Goal: Feedback & Contribution: Contribute content

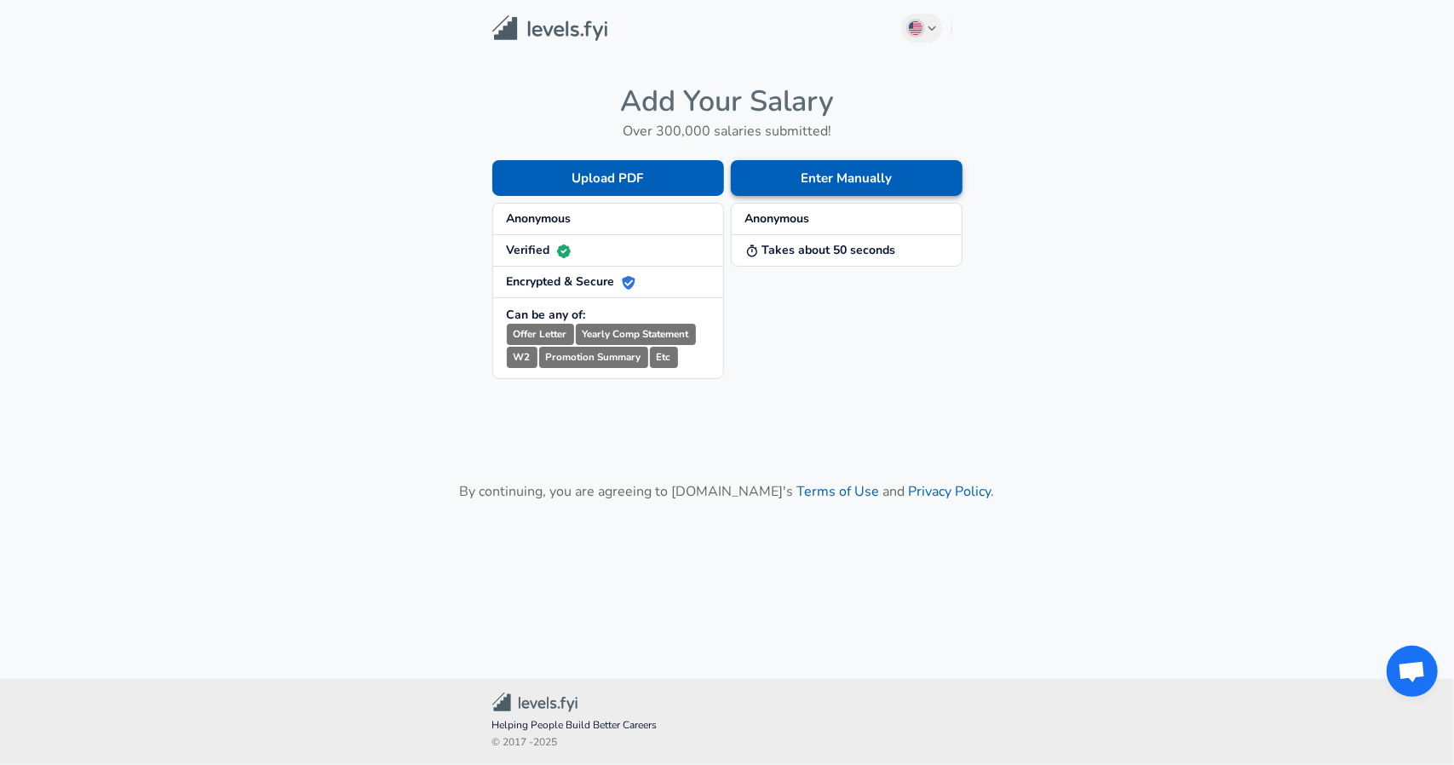
click at [755, 180] on button "Enter Manually" at bounding box center [847, 178] width 232 height 36
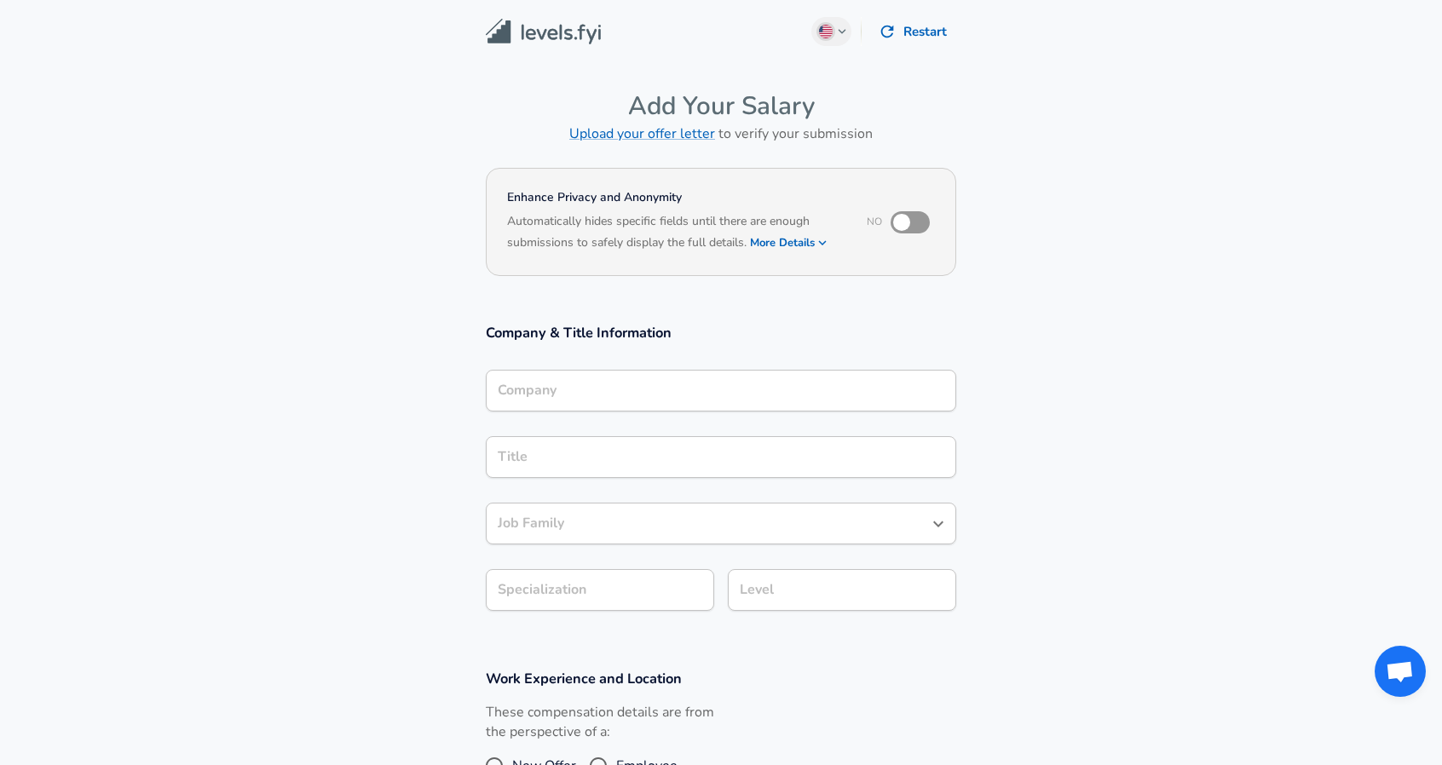
scroll to position [17, 0]
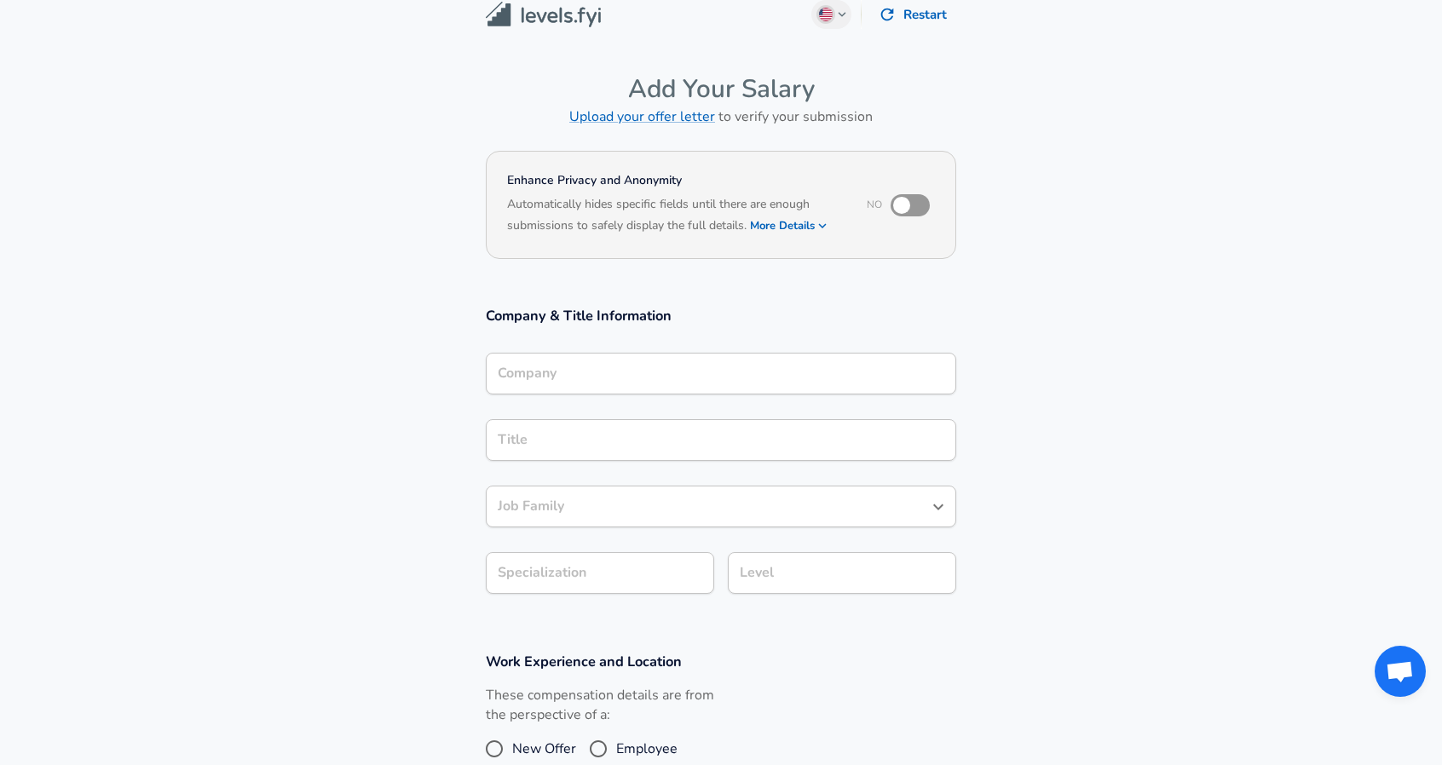
click at [608, 394] on div "Company" at bounding box center [721, 374] width 470 height 42
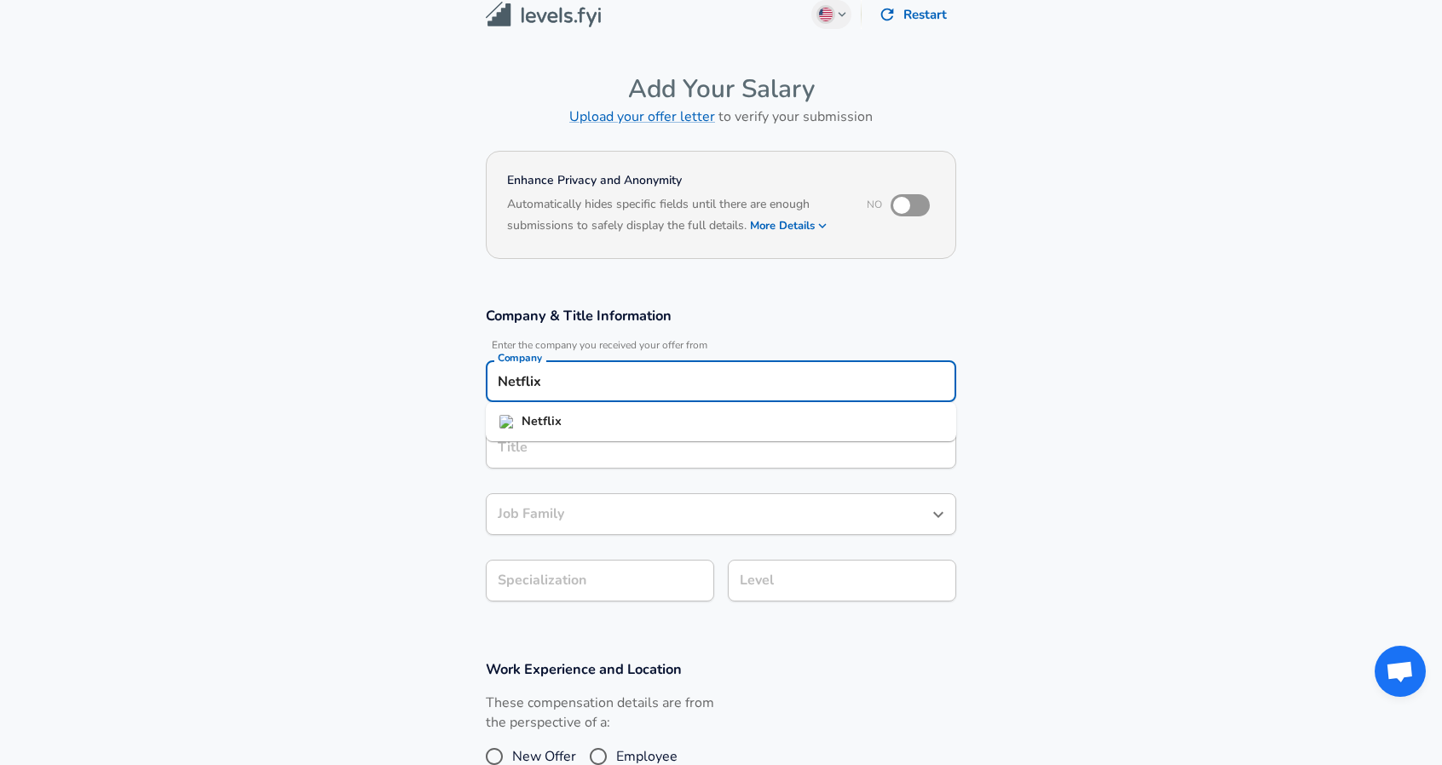
click at [552, 430] on li "Netflix" at bounding box center [721, 422] width 470 height 26
type input "Netflix"
click at [543, 439] on input "Title" at bounding box center [720, 448] width 455 height 26
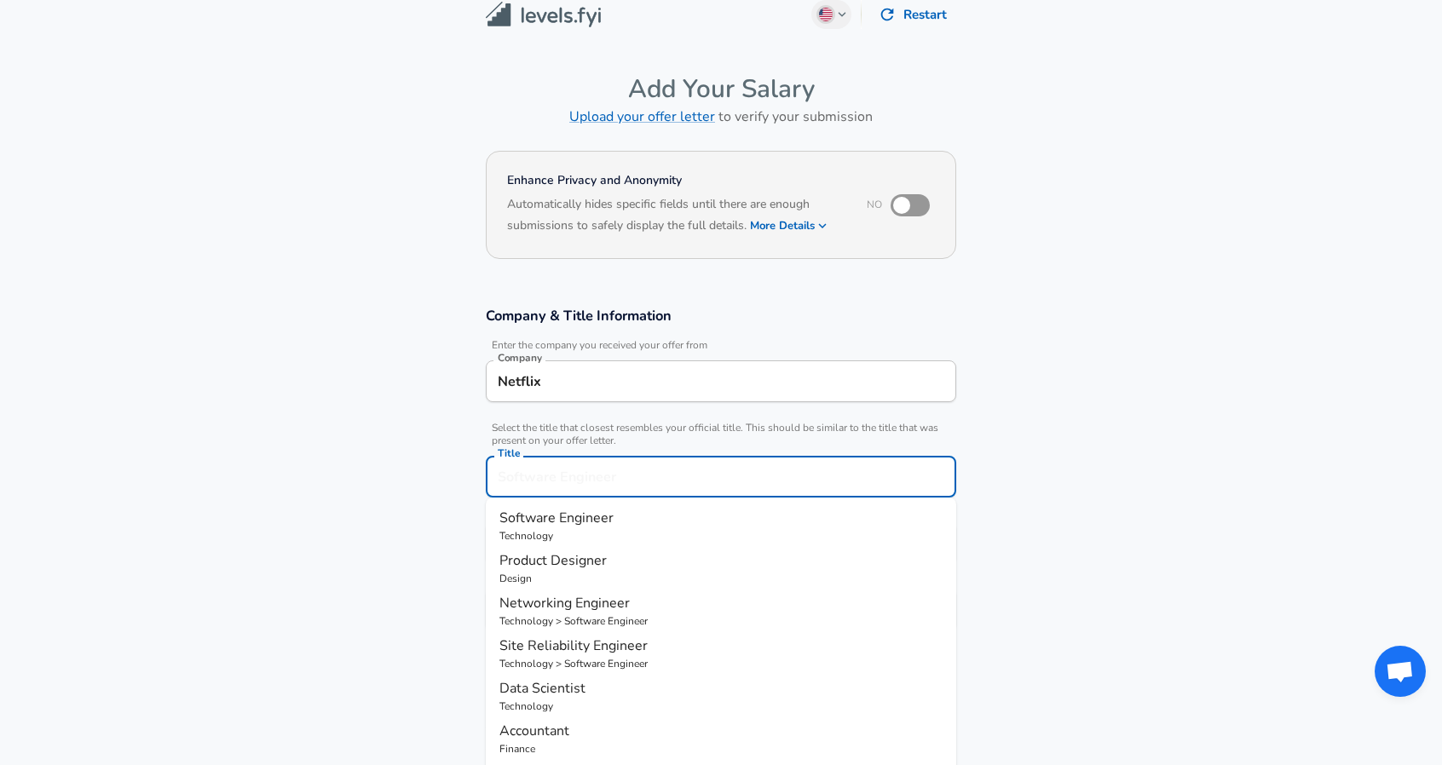
scroll to position [51, 0]
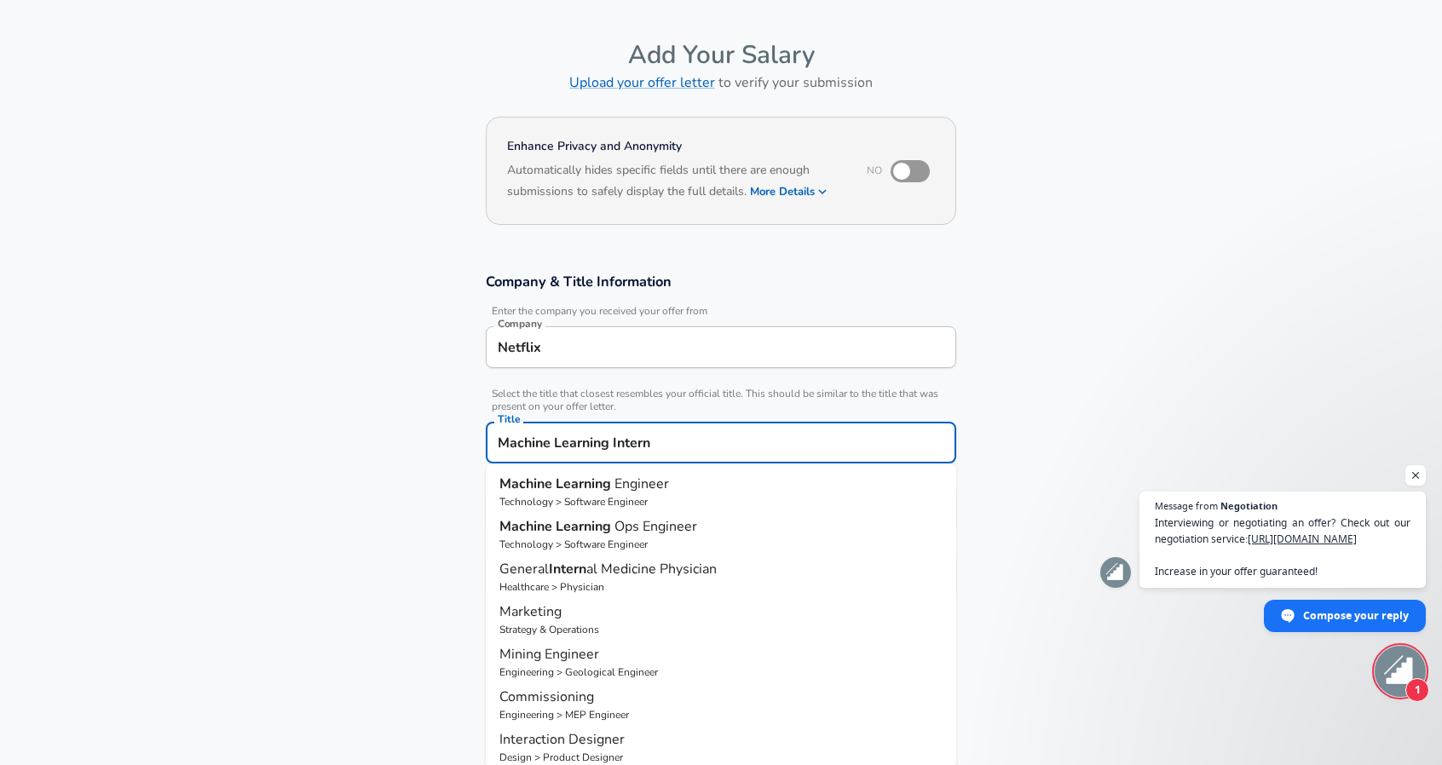
type input "Machine Learning Intern"
click at [424, 530] on section "Company & Title Information Enter the company you received your offer from Comp…" at bounding box center [721, 443] width 1442 height 383
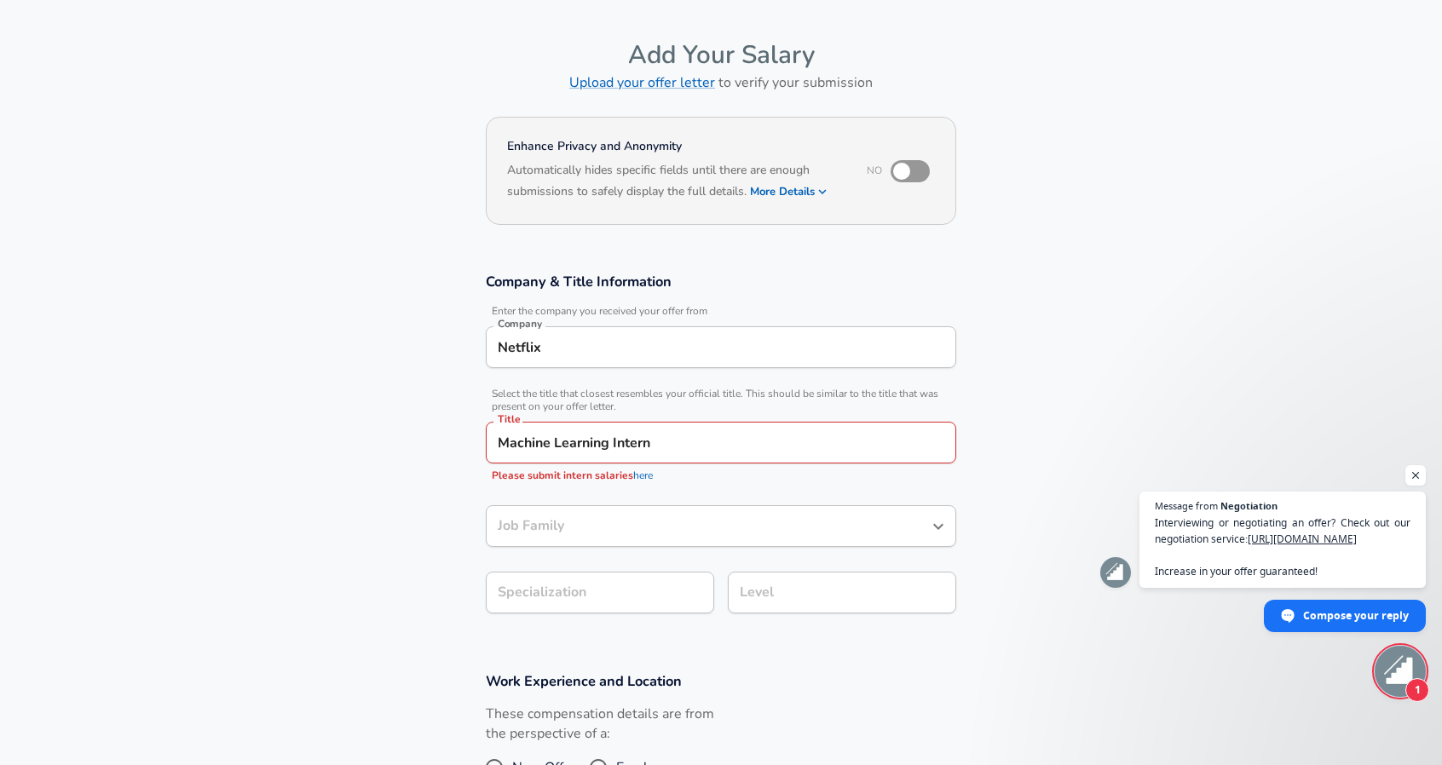
click at [550, 522] on input "Job Family" at bounding box center [707, 526] width 429 height 26
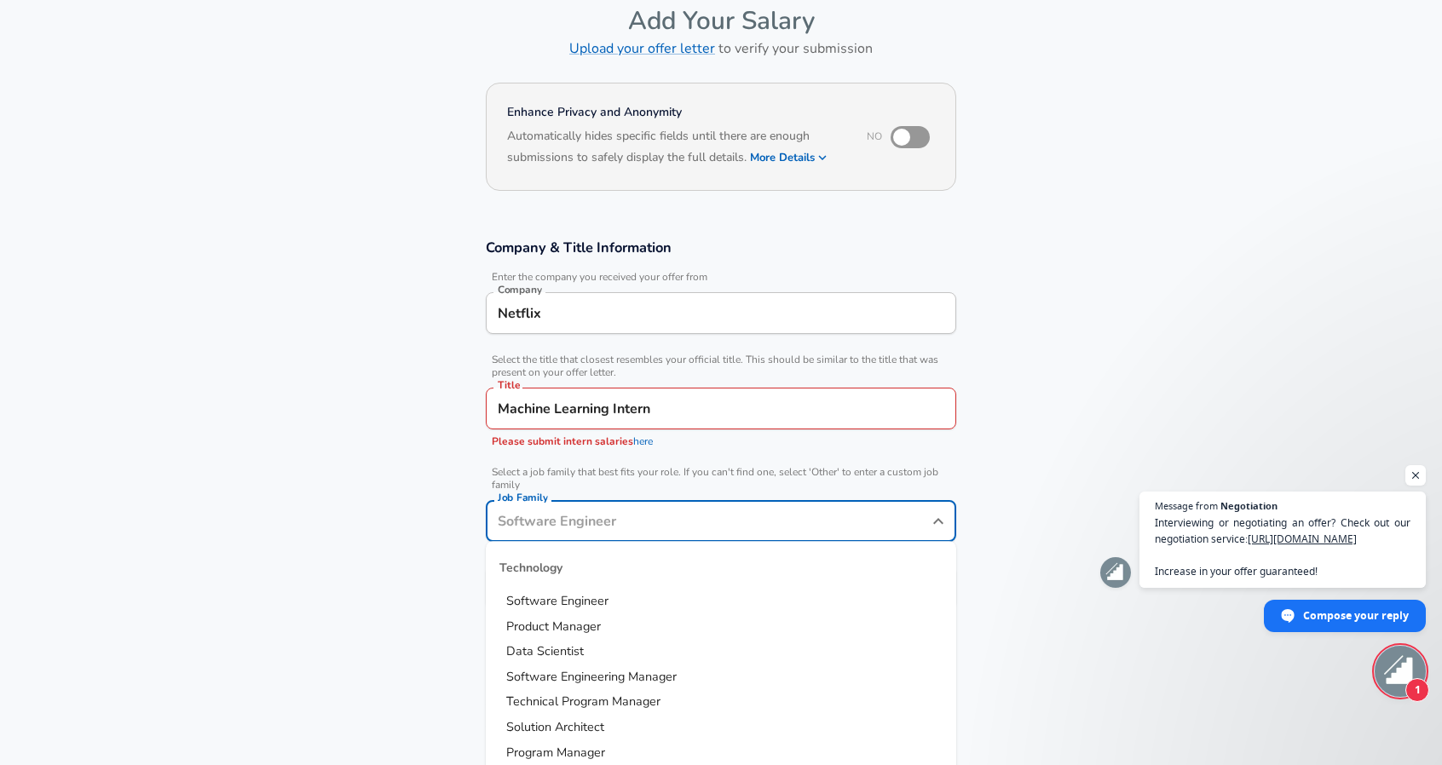
click at [589, 442] on span "Please submit intern salaries" at bounding box center [562, 442] width 141 height 14
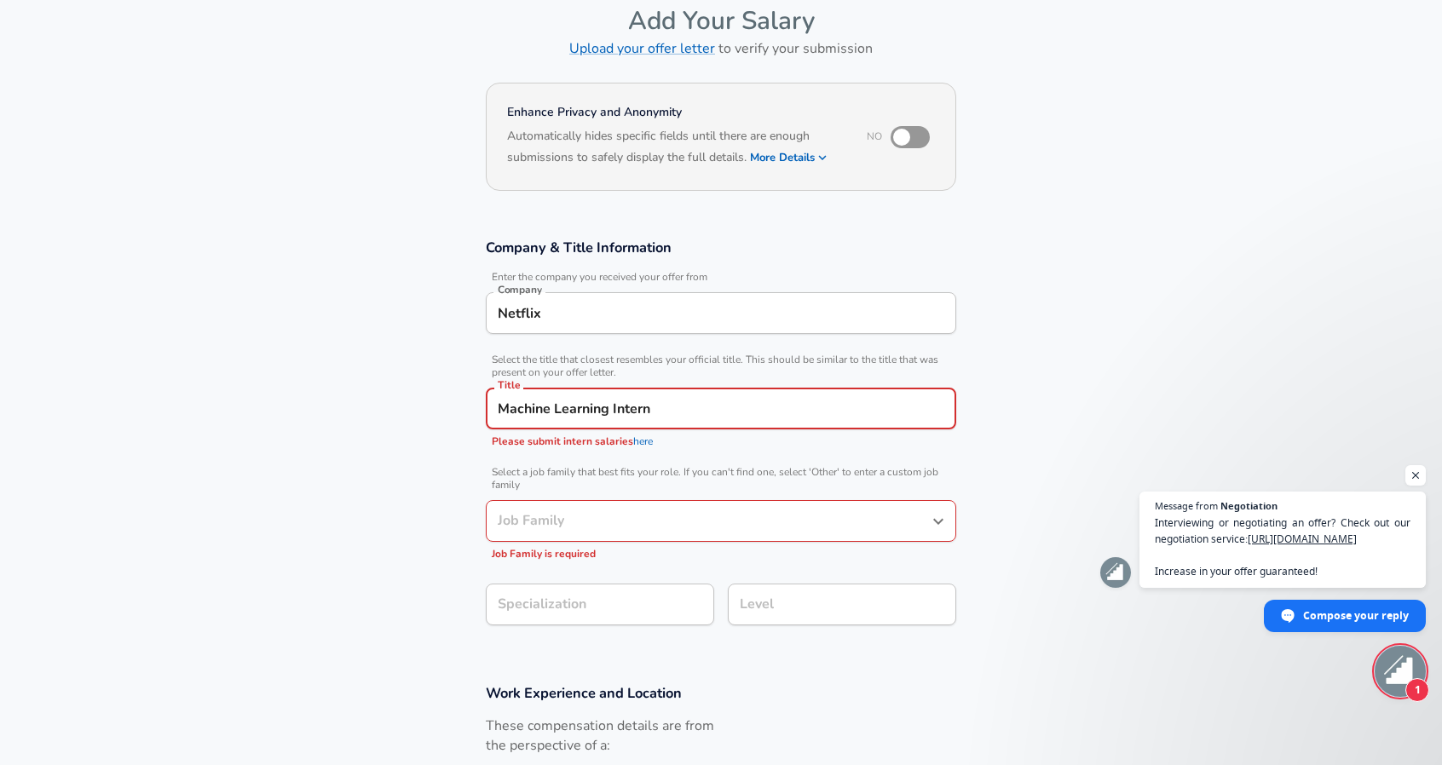
click at [562, 445] on span "Please submit intern salaries" at bounding box center [562, 442] width 141 height 14
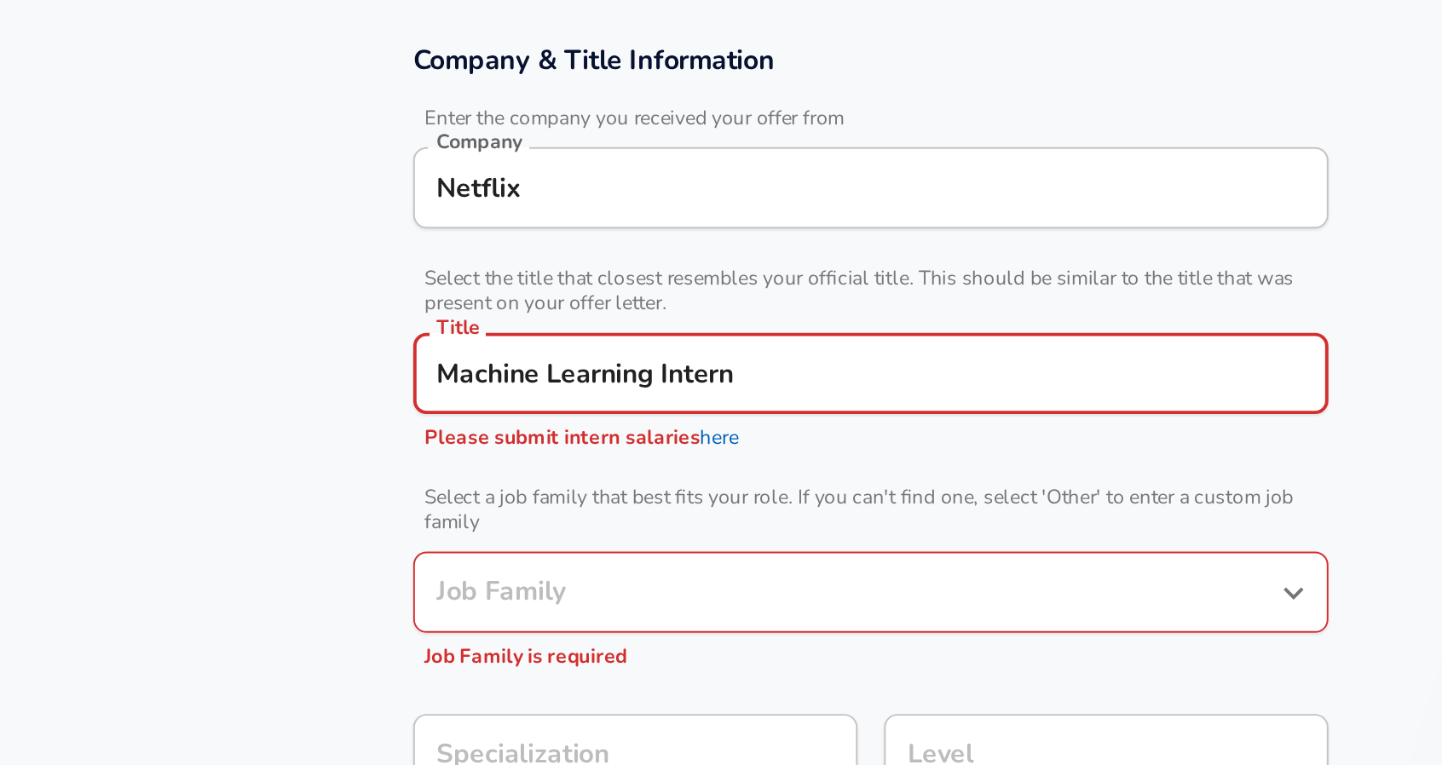
click at [638, 445] on link "here" at bounding box center [643, 442] width 20 height 14
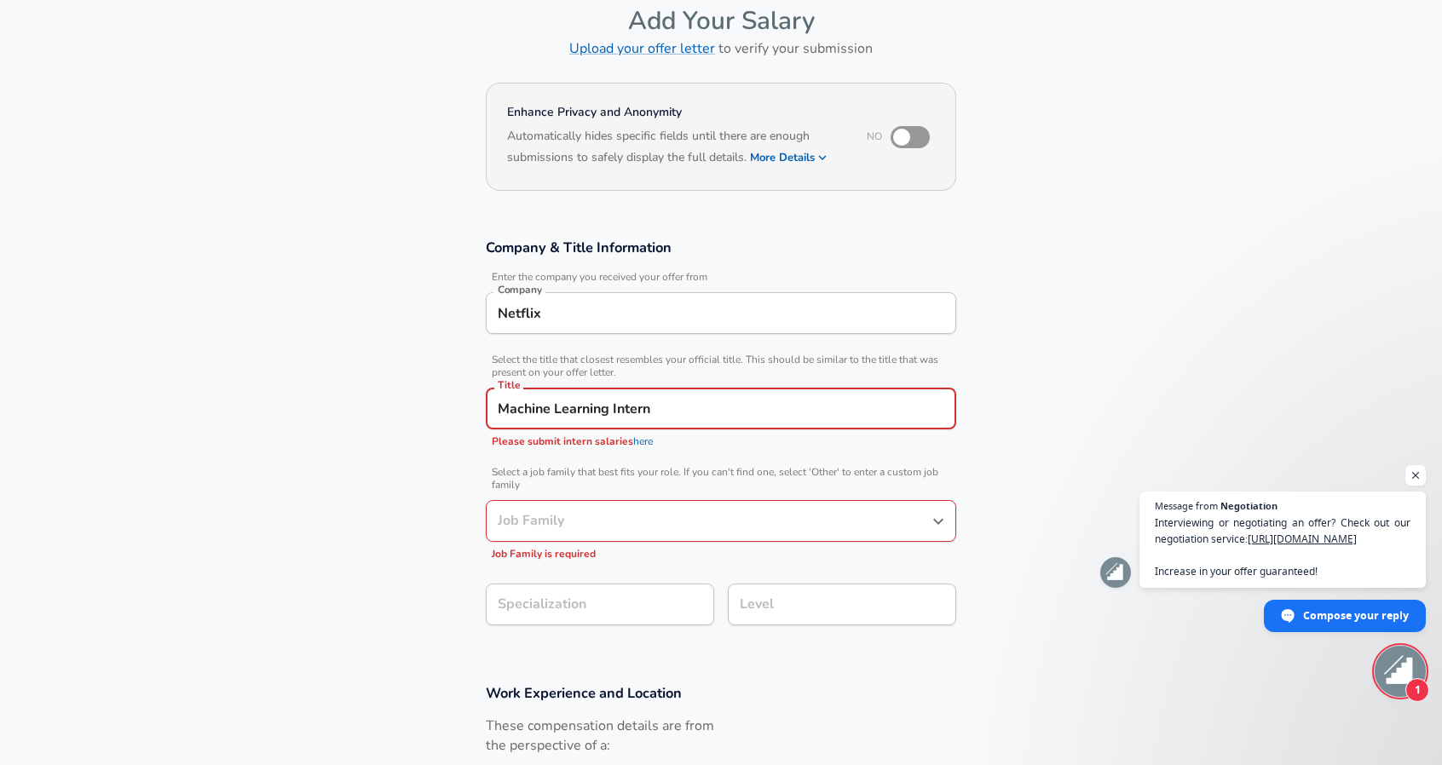
scroll to position [632, 0]
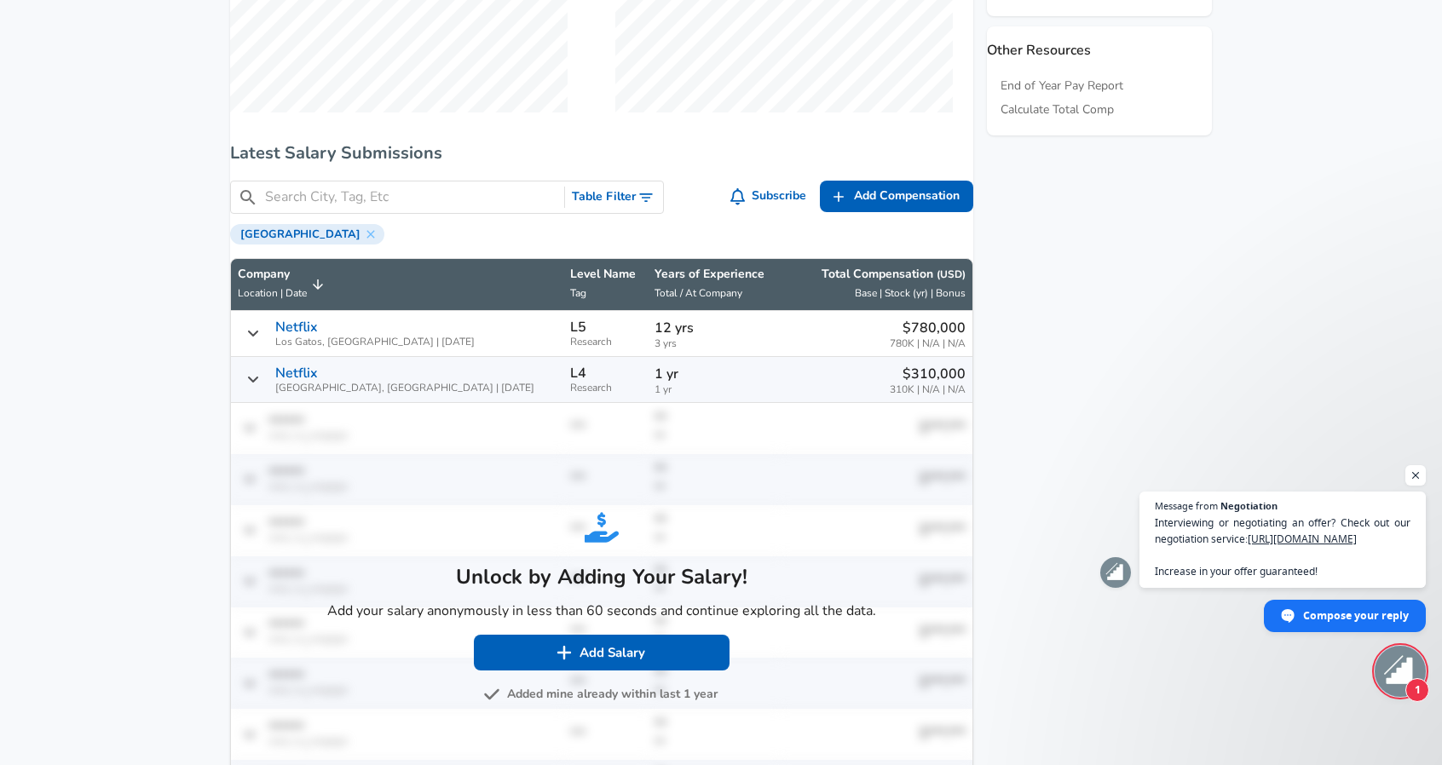
scroll to position [1077, 0]
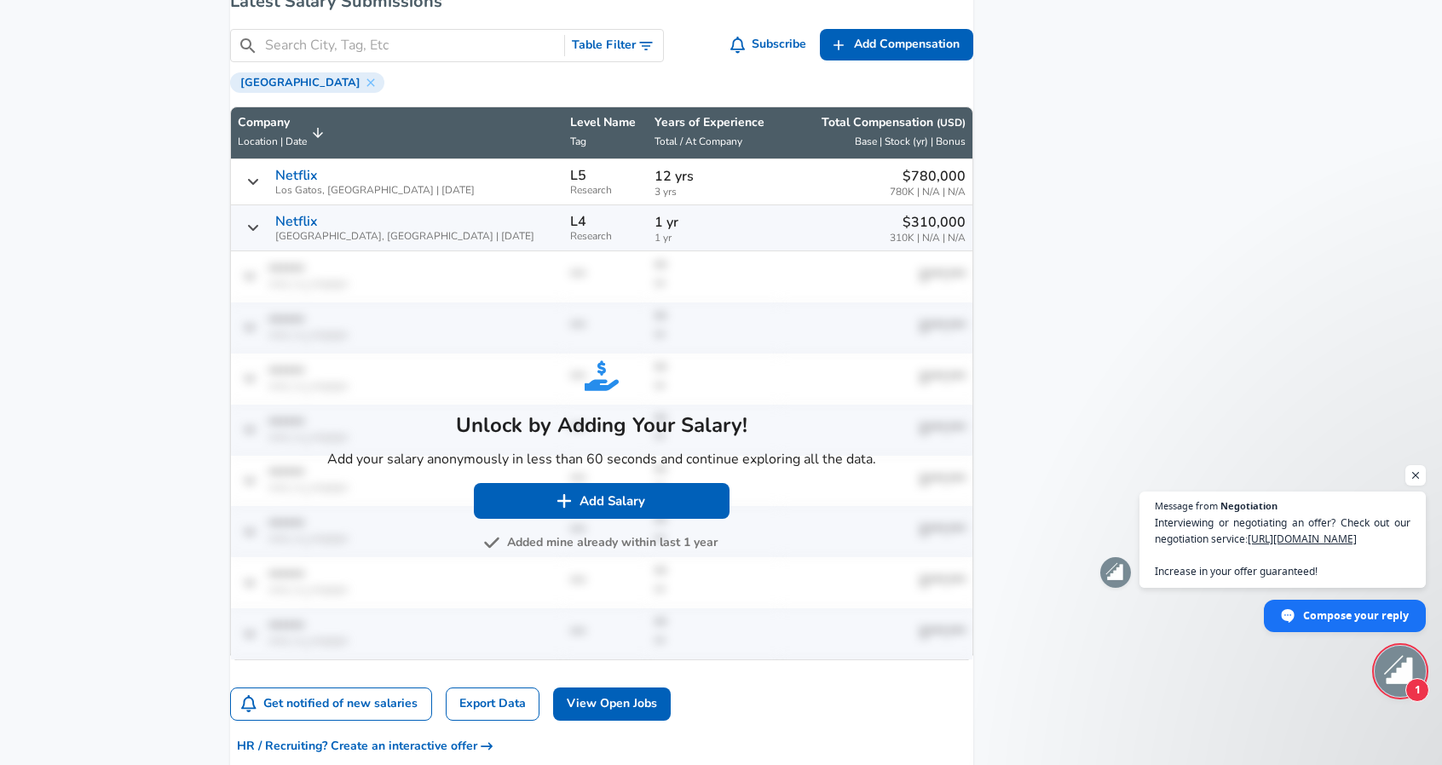
click at [622, 554] on button "Added mine already within last 1 year" at bounding box center [602, 543] width 231 height 21
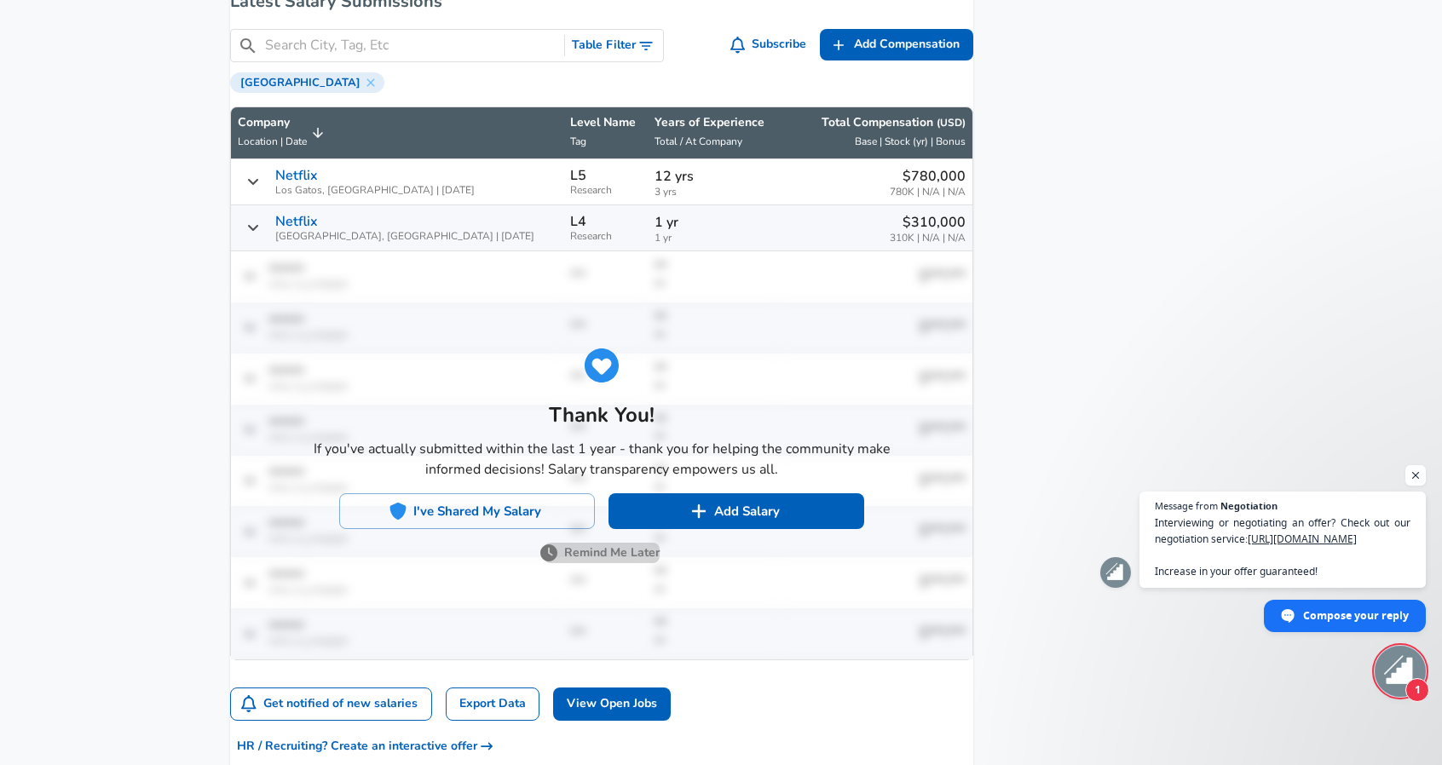
click at [592, 564] on button "Remind Me Later" at bounding box center [602, 553] width 116 height 21
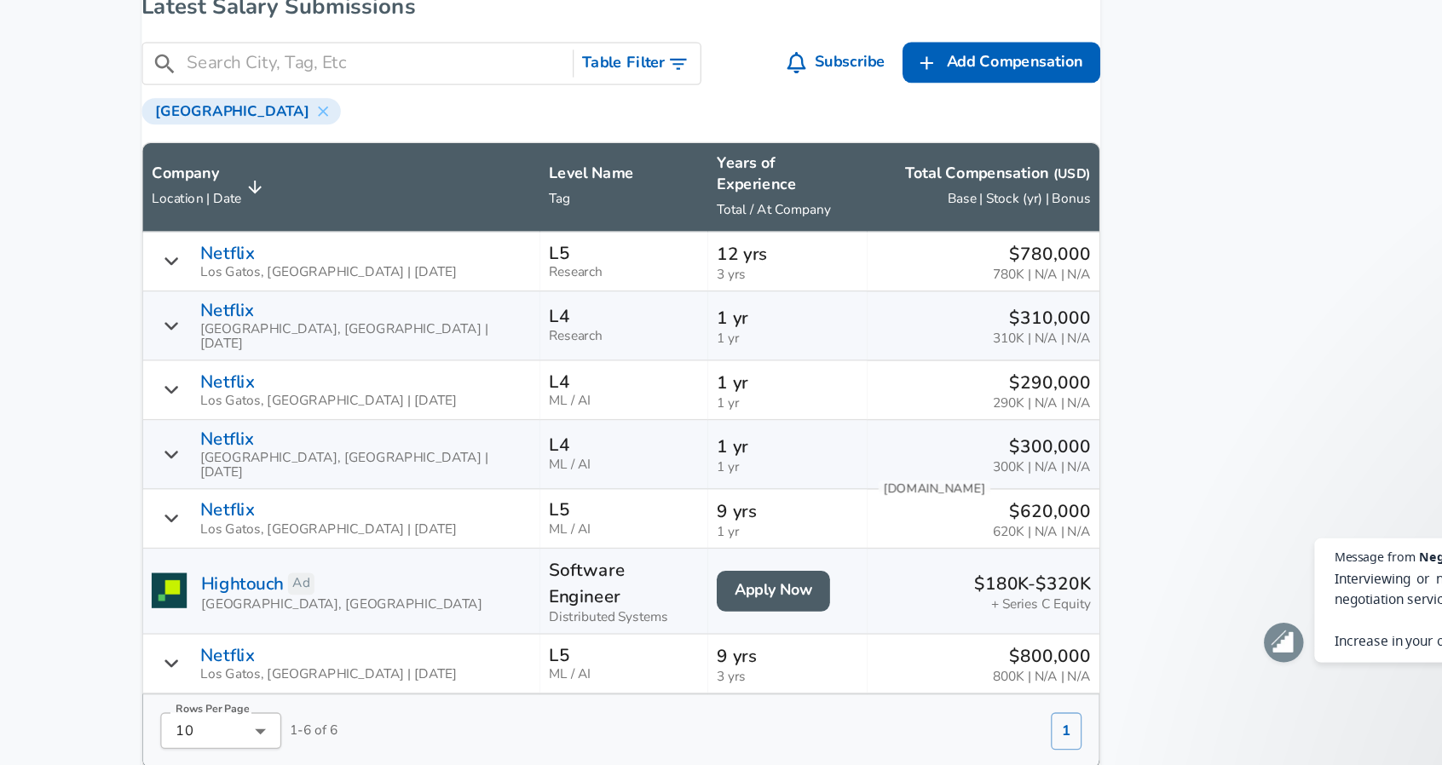
scroll to position [999, 0]
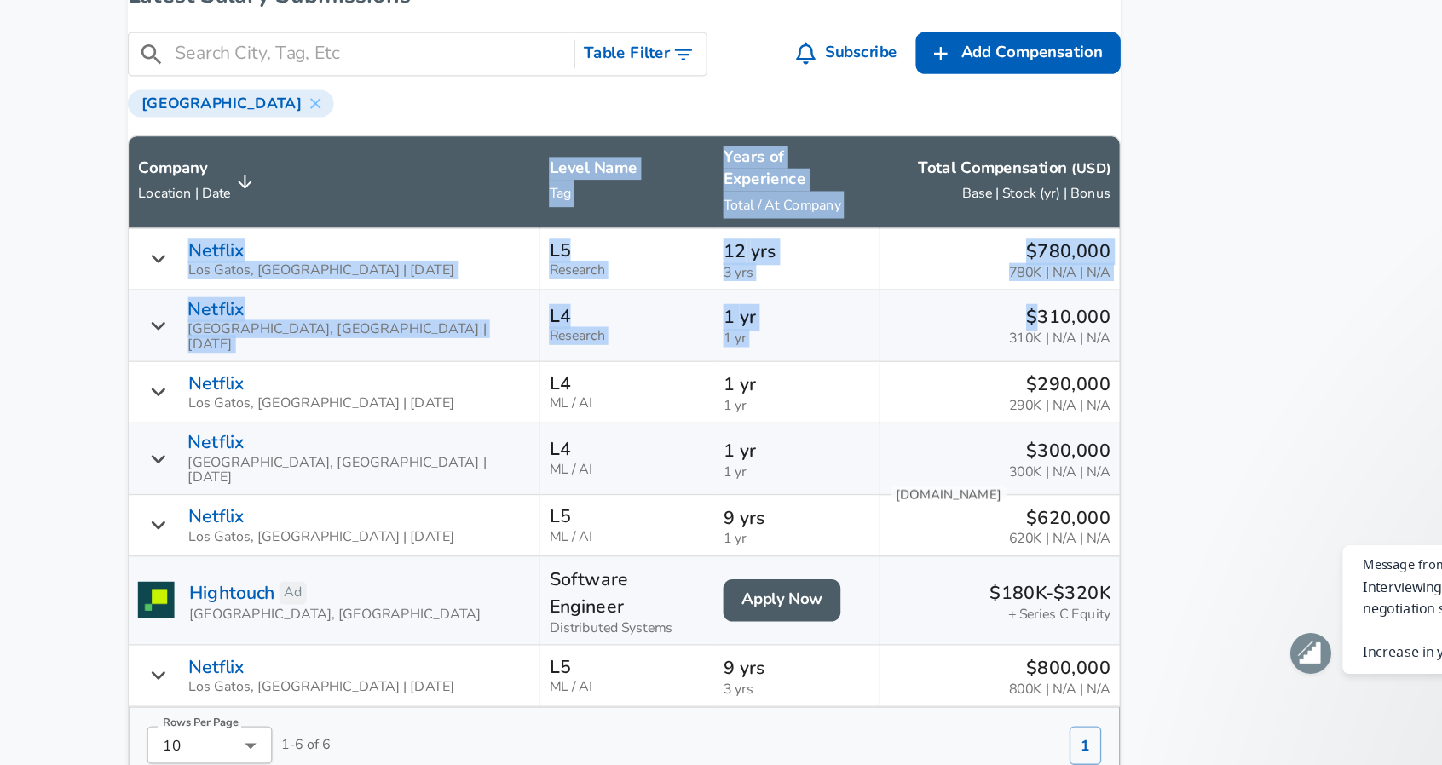
drag, startPoint x: 955, startPoint y: 406, endPoint x: 890, endPoint y: 303, distance: 122.2
click at [890, 303] on div "Levels FYI Logo Salaries Software Engineer Research Scientist Netflix Research …" at bounding box center [601, 213] width 743 height 1965
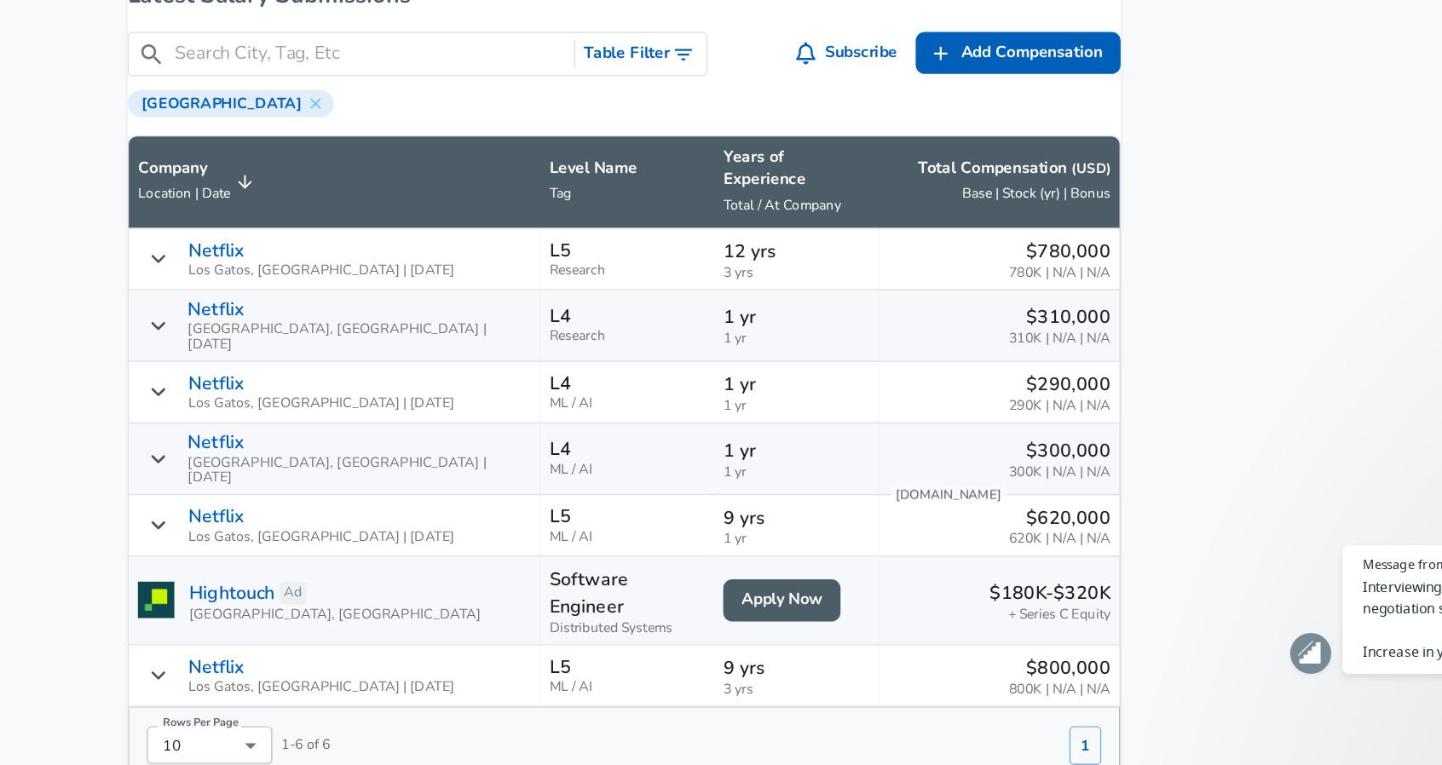
click at [1022, 384] on aside "Featured Jobs Embedded Software Engineer Commscope • [GEOGRAPHIC_DATA], [GEOGRA…" at bounding box center [1092, 218] width 239 height 1975
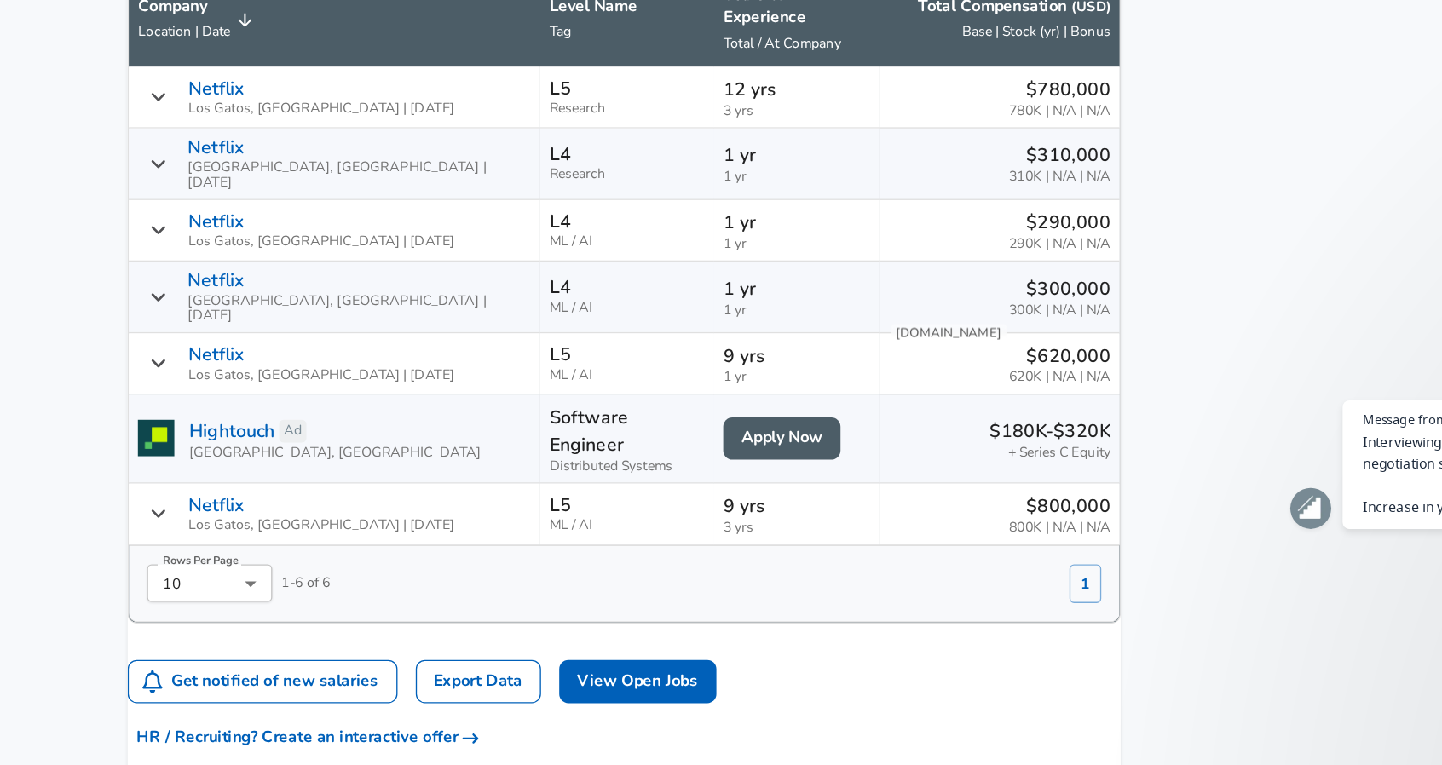
scroll to position [1011, 0]
